Goal: Task Accomplishment & Management: Manage account settings

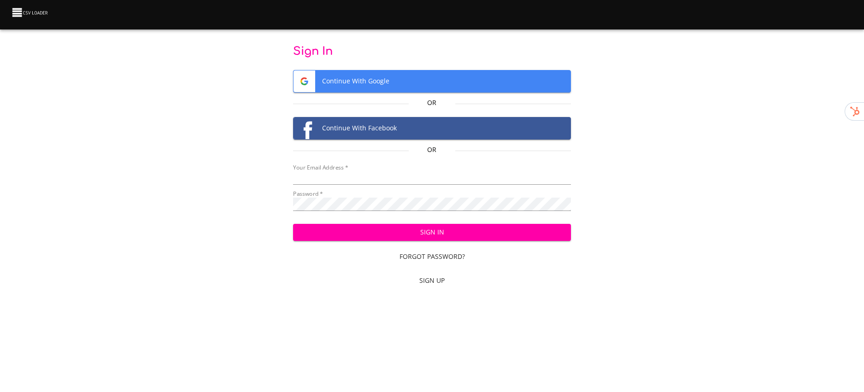
type input "[PERSON_NAME][EMAIL_ADDRESS][DOMAIN_NAME]"
click at [344, 227] on span "Sign In" at bounding box center [433, 233] width 264 height 12
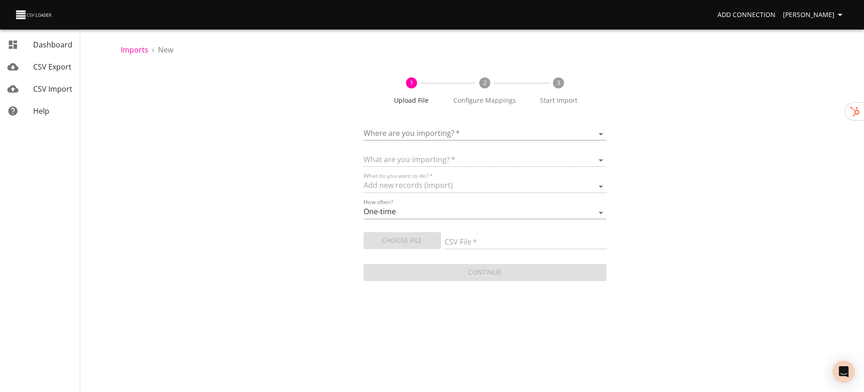
click at [51, 49] on span "Dashboard" at bounding box center [52, 45] width 39 height 10
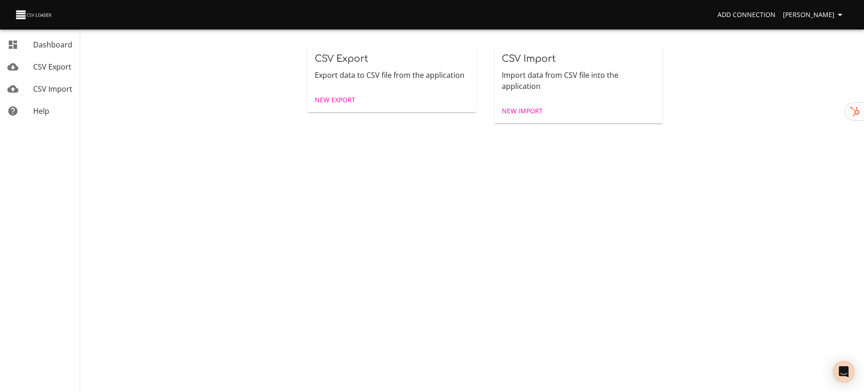
click at [321, 101] on span "New Export" at bounding box center [335, 101] width 41 height 12
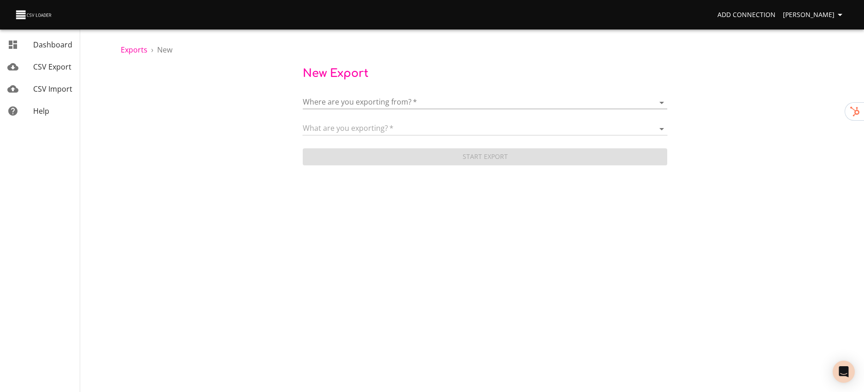
click at [321, 101] on body "Add Connection [PERSON_NAME] Dashboard CSV Export CSV Import Help Exports › New…" at bounding box center [432, 196] width 864 height 392
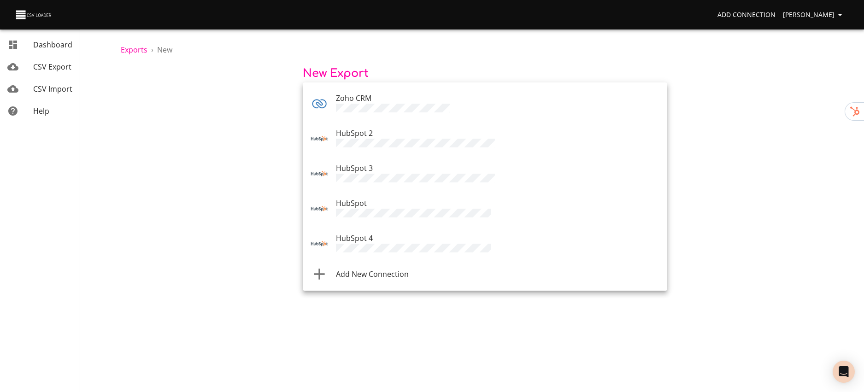
click at [350, 269] on span "Add New Connection" at bounding box center [372, 274] width 73 height 10
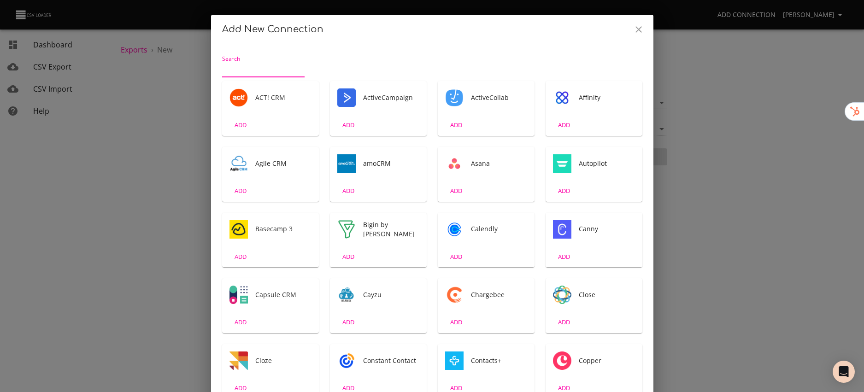
click at [262, 69] on input "Search" at bounding box center [263, 70] width 83 height 15
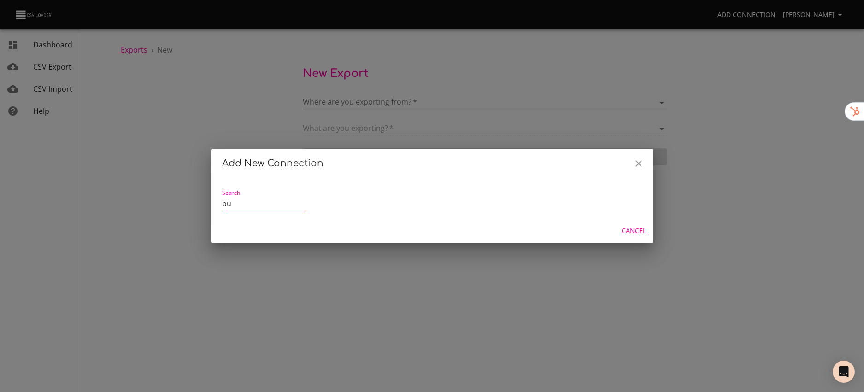
type input "b"
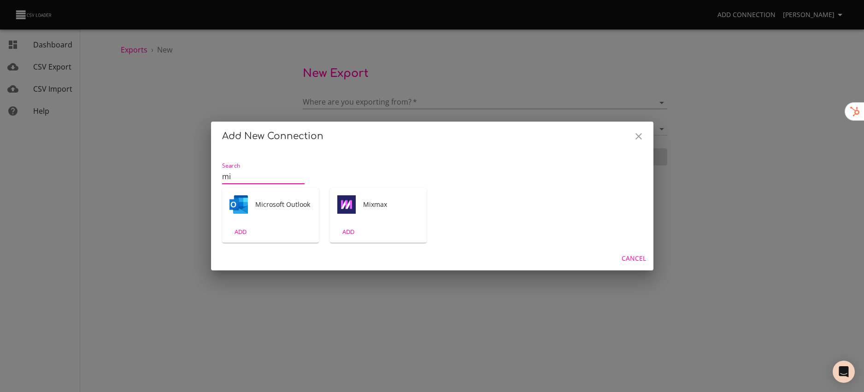
type input "m"
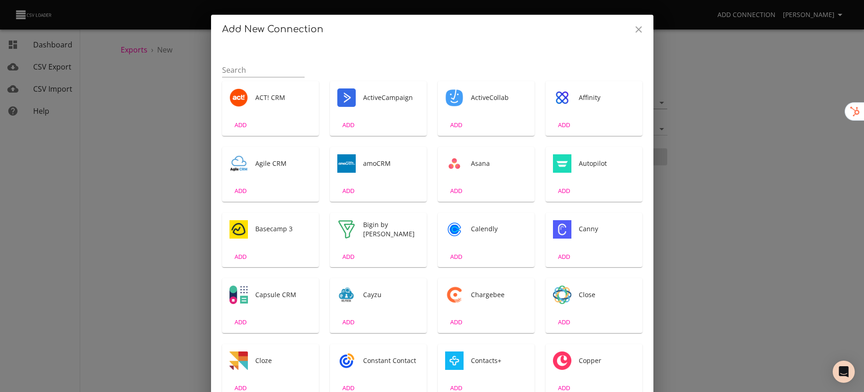
click at [165, 120] on div "Add New Connection Search ACT! CRM ADD ActiveCampaign ADD ActiveCollab ADD Affi…" at bounding box center [432, 196] width 864 height 392
click at [759, 165] on div "Add New Connection Search ACT! CRM ADD ActiveCampaign ADD ActiveCollab ADD Affi…" at bounding box center [432, 196] width 864 height 392
click at [638, 31] on icon "Close" at bounding box center [638, 29] width 11 height 11
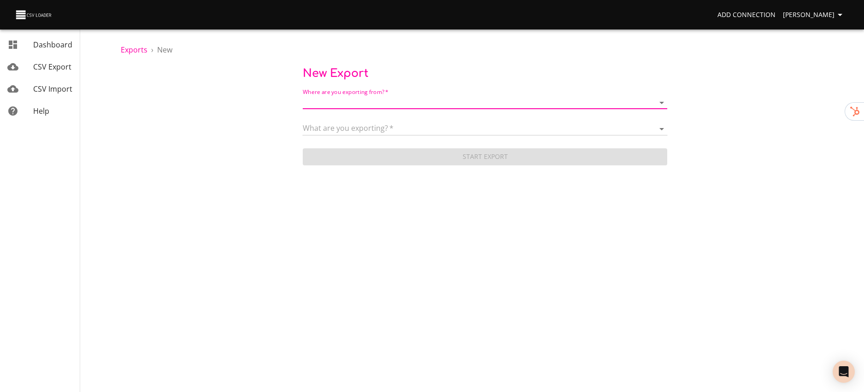
click at [811, 15] on span "Mick Goman" at bounding box center [814, 15] width 63 height 12
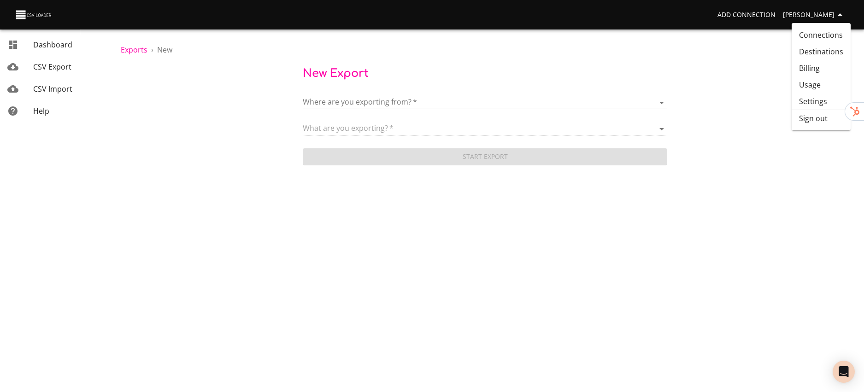
click at [808, 66] on link "Billing" at bounding box center [821, 68] width 59 height 17
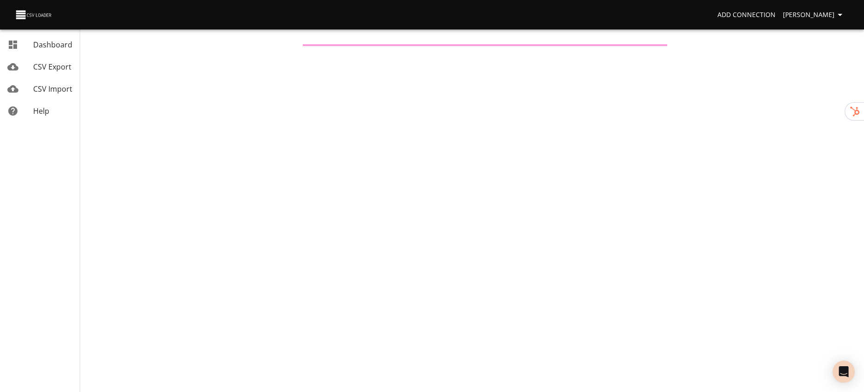
click at [213, 122] on body "Add Connection Mick Goman Dashboard CSV Export CSV Import Help Dashboard CSV Ex…" at bounding box center [432, 196] width 864 height 392
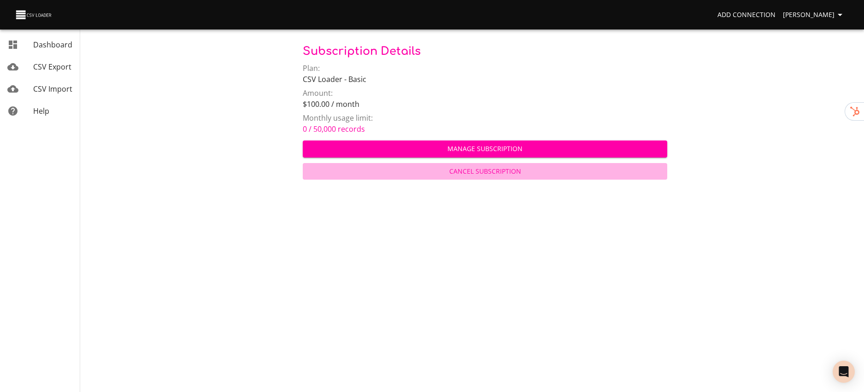
click at [464, 172] on span "Cancel Subscription" at bounding box center [485, 172] width 357 height 12
